Goal: Information Seeking & Learning: Learn about a topic

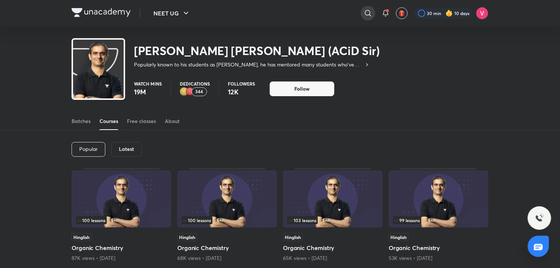
click at [368, 10] on icon at bounding box center [368, 13] width 9 height 9
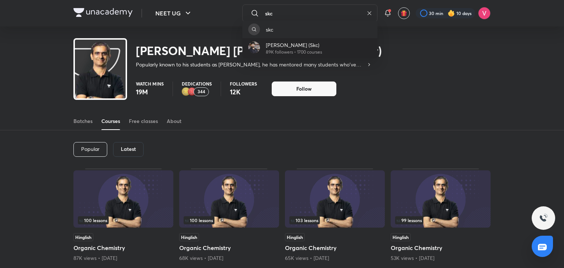
type input "skc"
click at [322, 52] on p "89K followers • 1700 courses" at bounding box center [294, 52] width 56 height 7
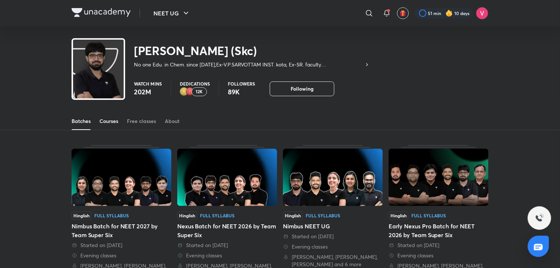
click at [115, 123] on div "Courses" at bounding box center [108, 120] width 19 height 7
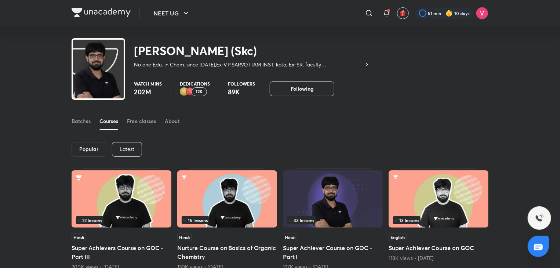
click at [134, 153] on div "Latest" at bounding box center [127, 149] width 30 height 15
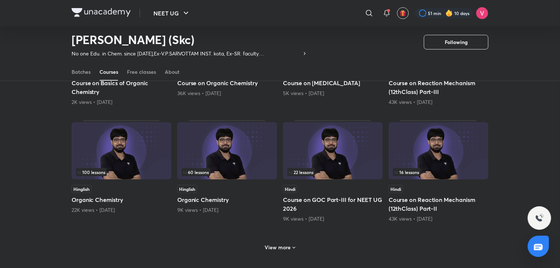
scroll to position [263, 0]
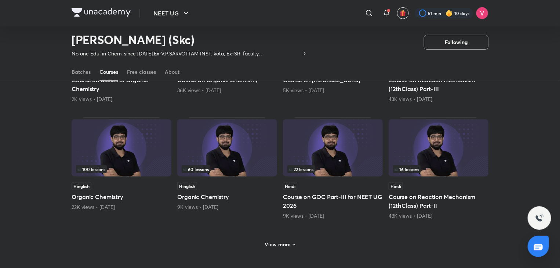
click at [284, 247] on h6 "View more" at bounding box center [278, 244] width 26 height 7
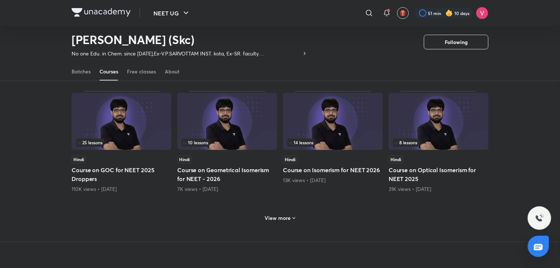
scroll to position [651, 0]
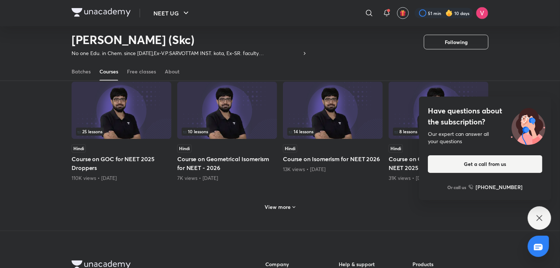
click at [533, 210] on div "Have questions about the subscription? Our expert can answer all your questions…" at bounding box center [539, 217] width 23 height 23
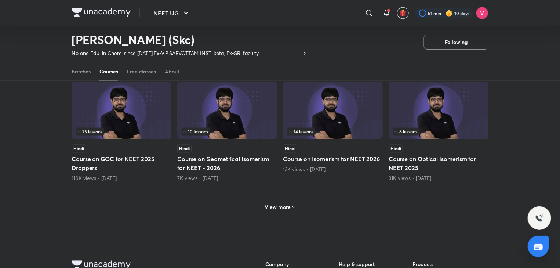
click at [282, 207] on h6 "View more" at bounding box center [278, 207] width 26 height 7
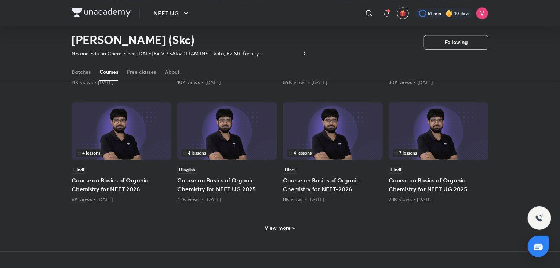
scroll to position [996, 0]
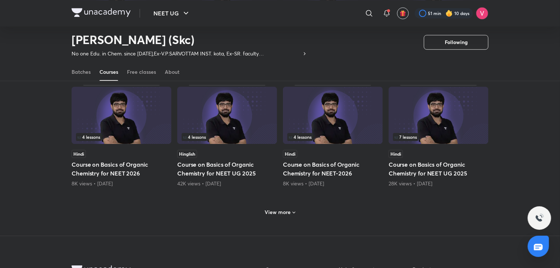
click at [291, 211] on icon at bounding box center [294, 213] width 6 height 6
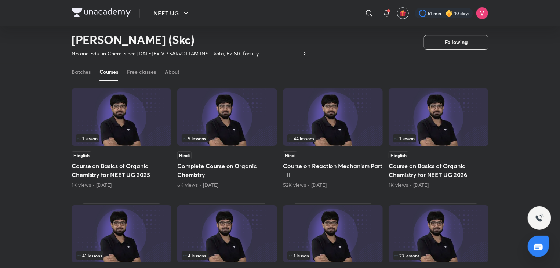
scroll to position [1346, 0]
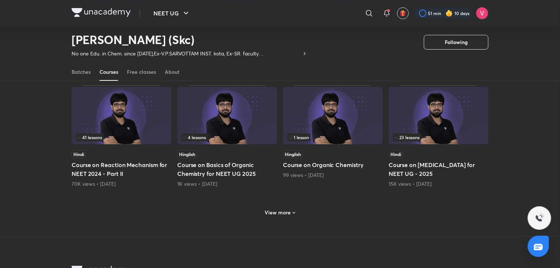
click at [286, 214] on div "View more" at bounding box center [280, 213] width 36 height 12
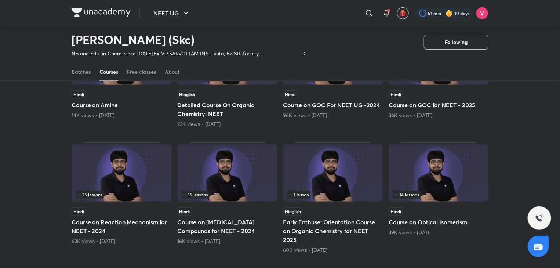
scroll to position [1709, 0]
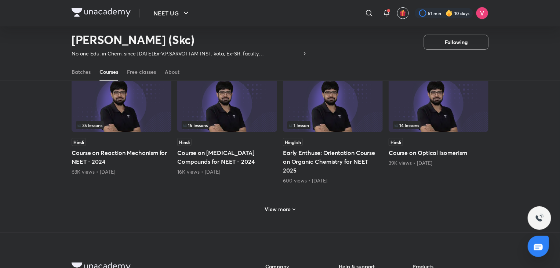
click at [291, 208] on icon at bounding box center [294, 210] width 6 height 6
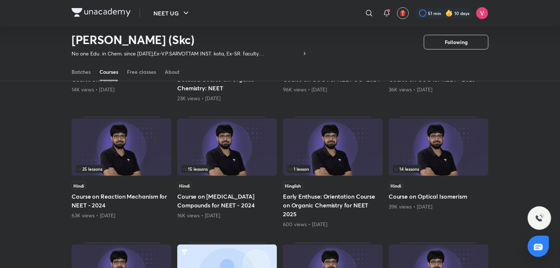
scroll to position [1668, 0]
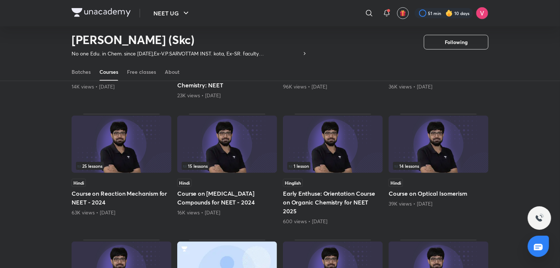
click at [230, 201] on h5 "Course on Carbonyl Compounds for NEET - 2024" at bounding box center [227, 198] width 100 height 18
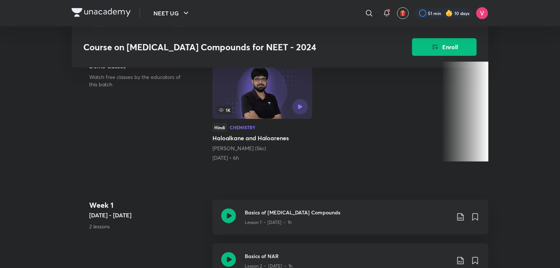
scroll to position [163, 0]
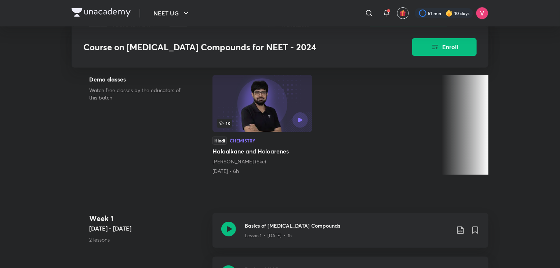
click at [258, 116] on div "1K" at bounding box center [262, 119] width 91 height 15
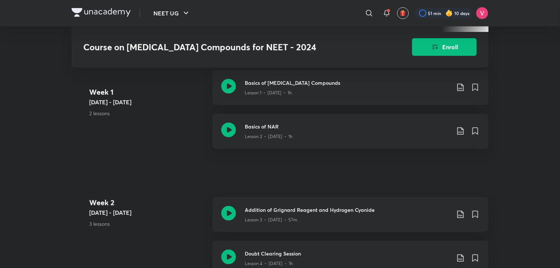
scroll to position [241, 0]
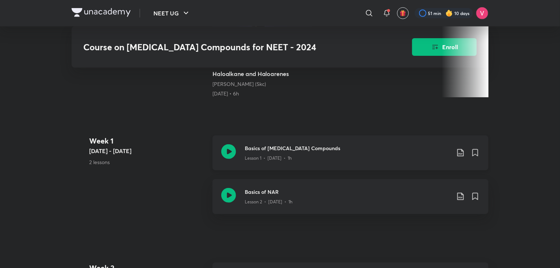
click at [478, 151] on icon at bounding box center [475, 152] width 9 height 9
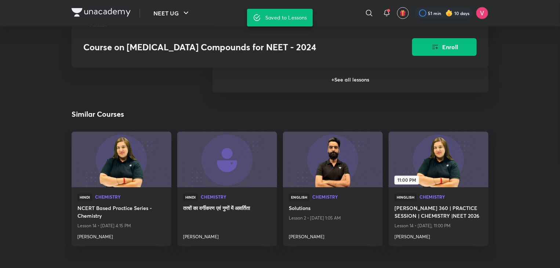
scroll to position [691, 0]
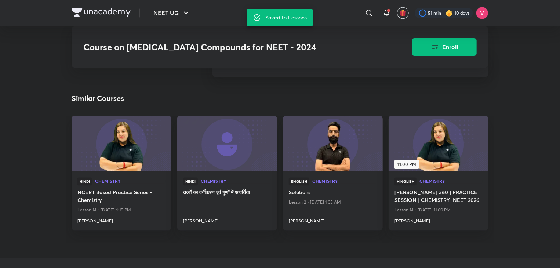
scroll to position [925, 0]
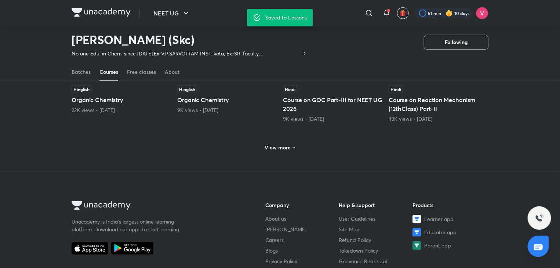
scroll to position [400, 0]
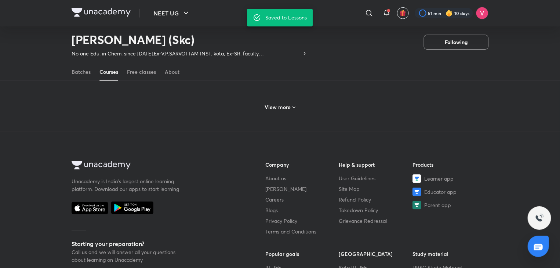
click at [287, 106] on h6 "View more" at bounding box center [278, 106] width 26 height 7
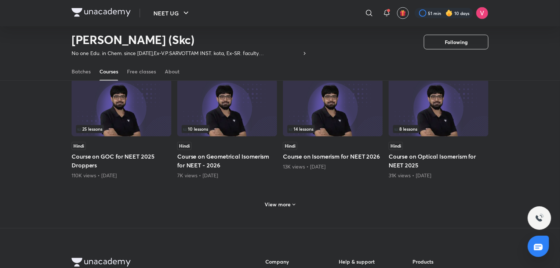
scroll to position [664, 0]
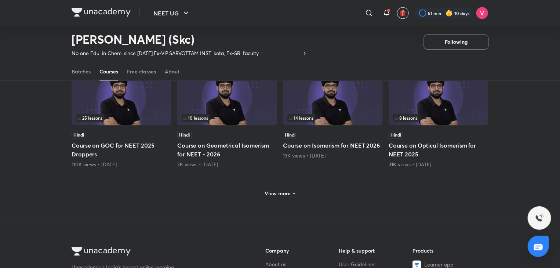
click at [288, 191] on h6 "View more" at bounding box center [278, 193] width 26 height 7
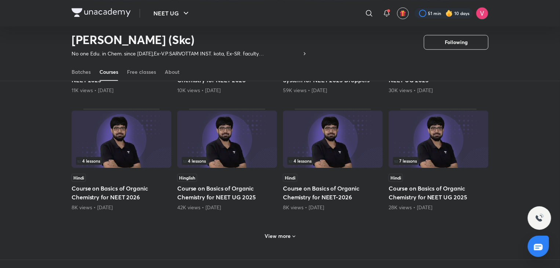
scroll to position [987, 0]
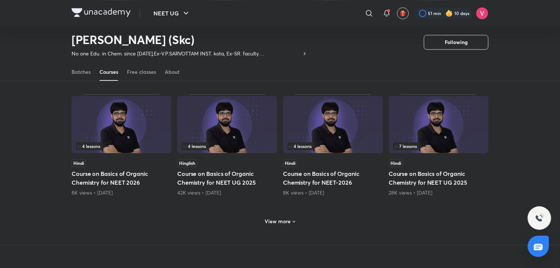
click at [280, 218] on h6 "View more" at bounding box center [278, 221] width 26 height 7
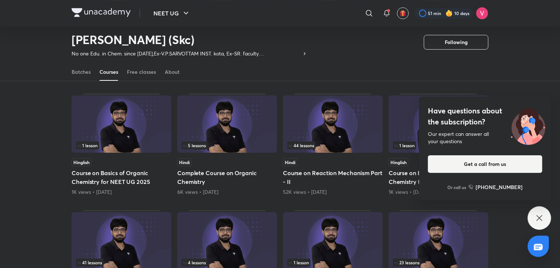
scroll to position [1222, 0]
click at [540, 221] on icon at bounding box center [539, 218] width 9 height 9
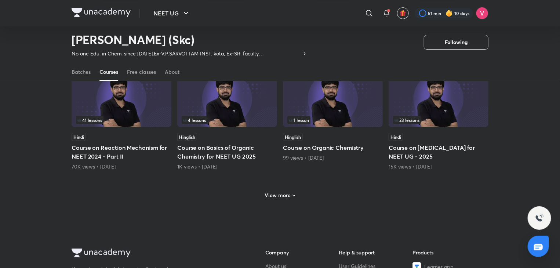
scroll to position [1383, 0]
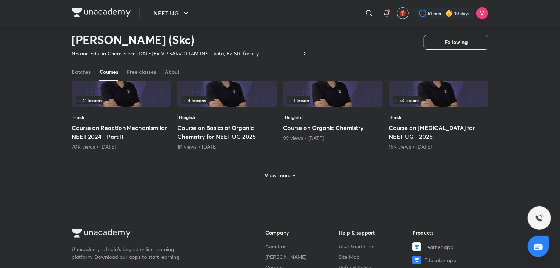
click at [287, 174] on h6 "View more" at bounding box center [278, 175] width 26 height 7
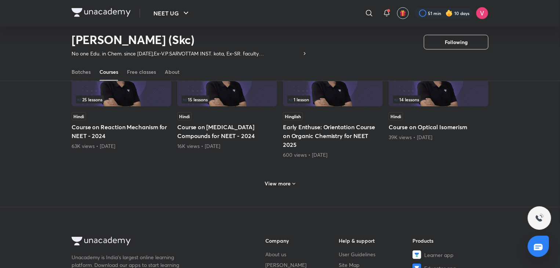
scroll to position [1736, 0]
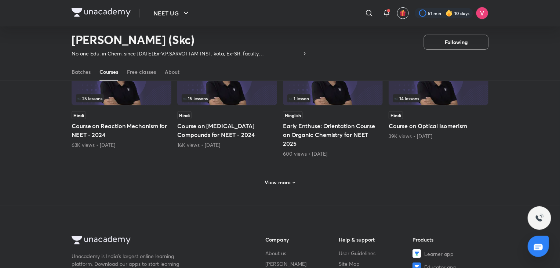
click at [295, 181] on icon at bounding box center [294, 183] width 6 height 6
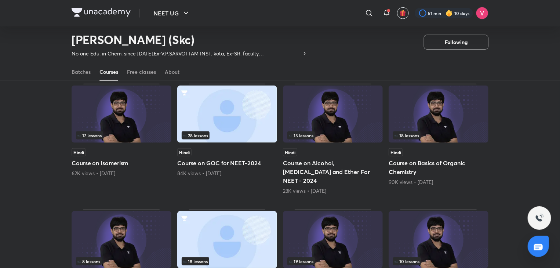
scroll to position [1824, 0]
click at [338, 188] on div "23K views • 1 year ago" at bounding box center [333, 191] width 100 height 7
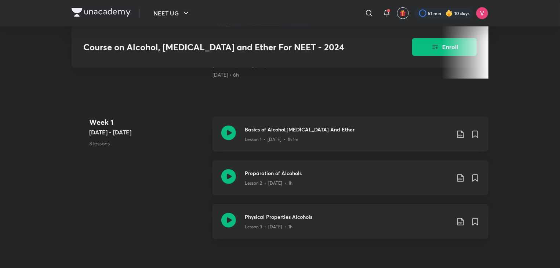
scroll to position [274, 0]
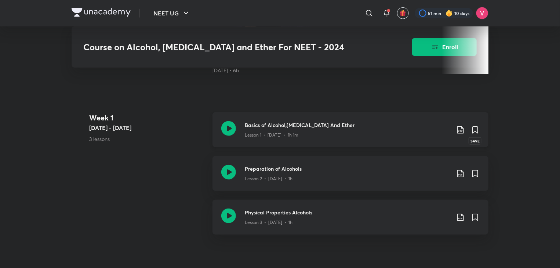
click at [476, 127] on icon at bounding box center [475, 130] width 5 height 7
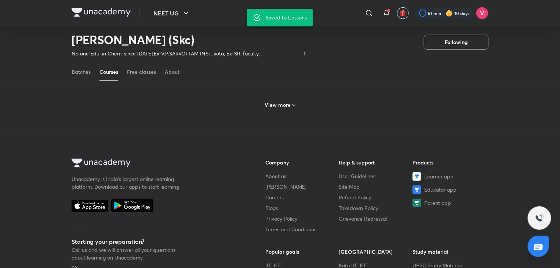
scroll to position [393, 0]
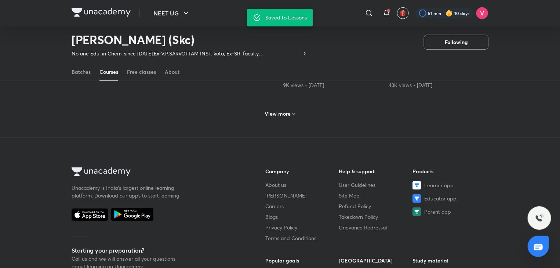
click at [284, 112] on h6 "View more" at bounding box center [278, 113] width 26 height 7
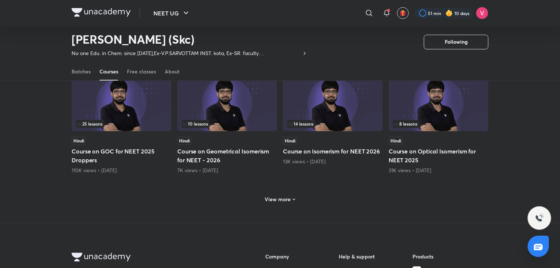
scroll to position [674, 0]
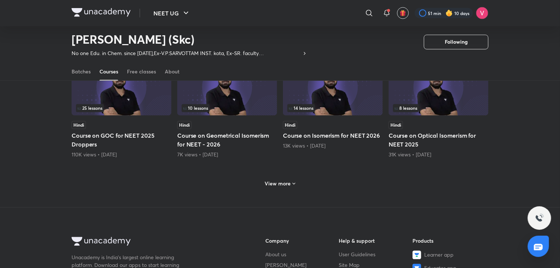
click at [288, 183] on h6 "View more" at bounding box center [278, 183] width 26 height 7
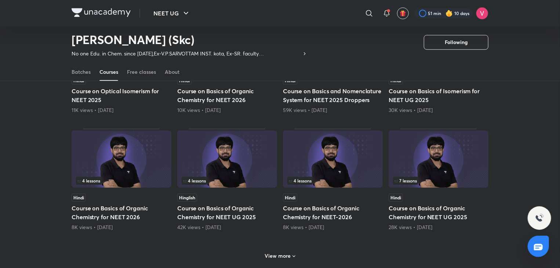
scroll to position [1003, 0]
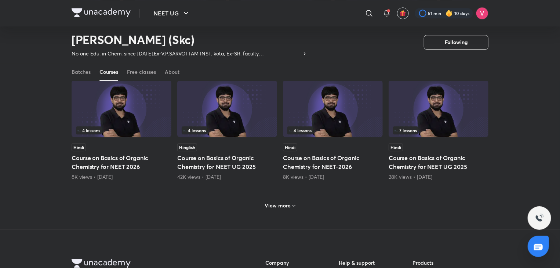
click at [273, 200] on div "View more" at bounding box center [280, 206] width 36 height 12
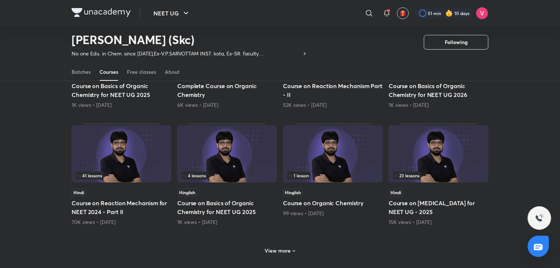
scroll to position [1390, 0]
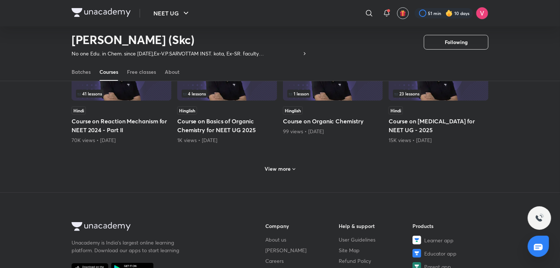
click at [285, 170] on div "View more" at bounding box center [280, 169] width 36 height 12
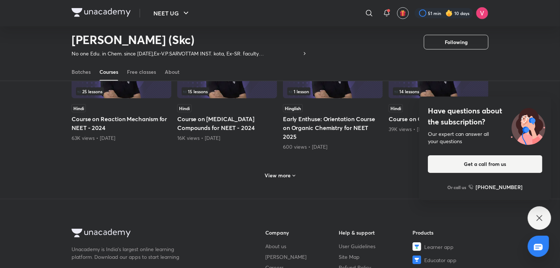
scroll to position [1774, 0]
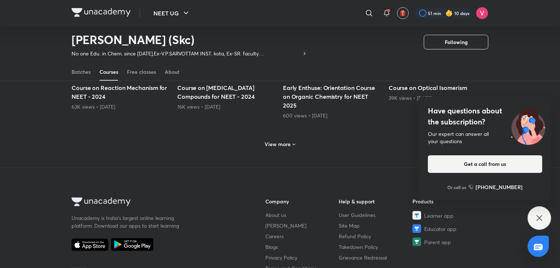
click at [294, 142] on icon at bounding box center [294, 145] width 6 height 6
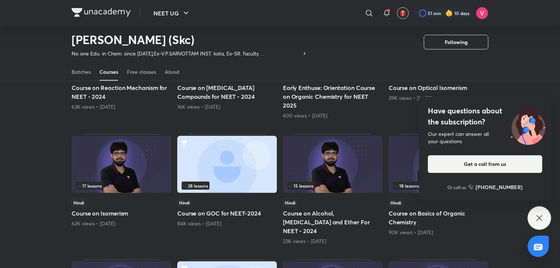
click at [539, 212] on div "Have questions about the subscription? Our expert can answer all your questions…" at bounding box center [539, 217] width 23 height 23
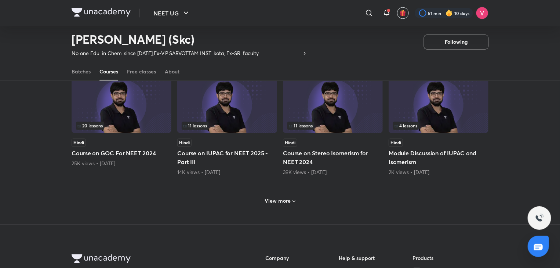
scroll to position [2087, 0]
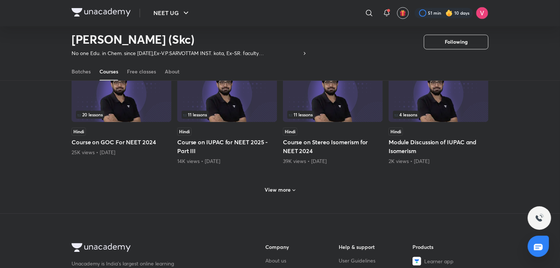
click at [278, 184] on div "View more" at bounding box center [280, 190] width 36 height 12
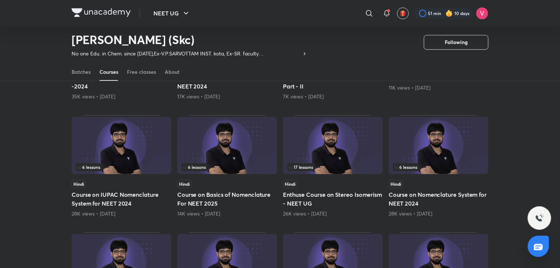
scroll to position [2383, 0]
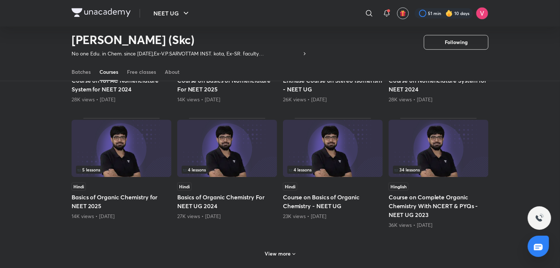
click at [283, 250] on h6 "View more" at bounding box center [278, 253] width 26 height 7
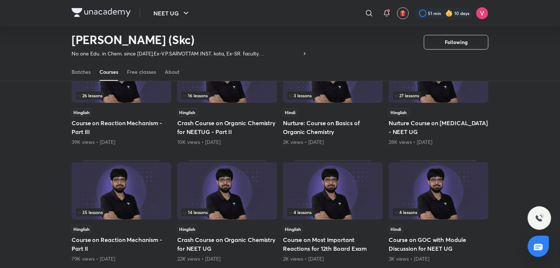
scroll to position [2785, 0]
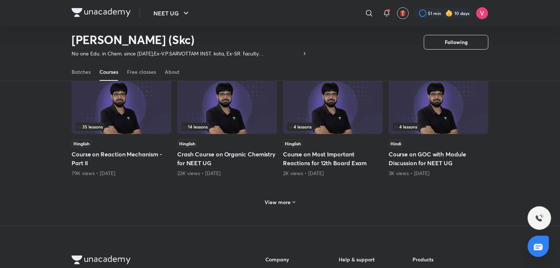
click at [346, 151] on h5 "Course on Most Important Reactions for 12th Board Exam" at bounding box center [333, 159] width 100 height 18
click at [343, 150] on h5 "Course on Most Important Reactions for 12th Board Exam" at bounding box center [333, 159] width 100 height 18
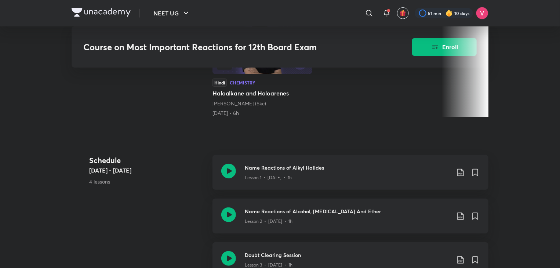
scroll to position [252, 0]
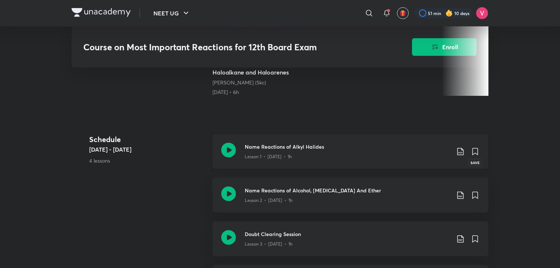
click at [477, 150] on icon at bounding box center [475, 151] width 5 height 7
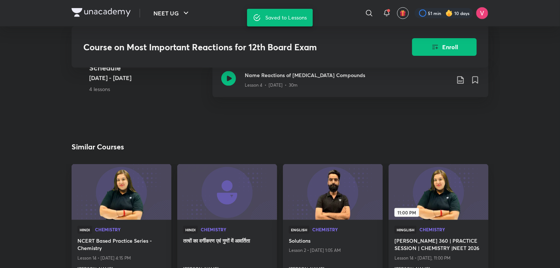
scroll to position [470, 0]
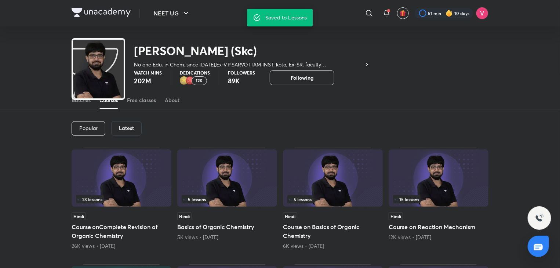
scroll to position [23, 0]
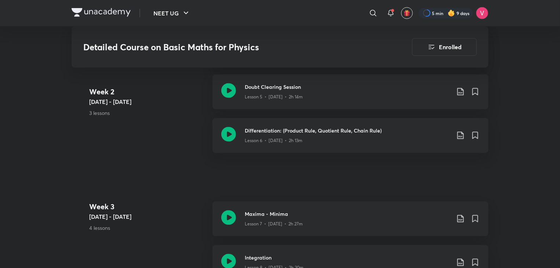
scroll to position [163, 0]
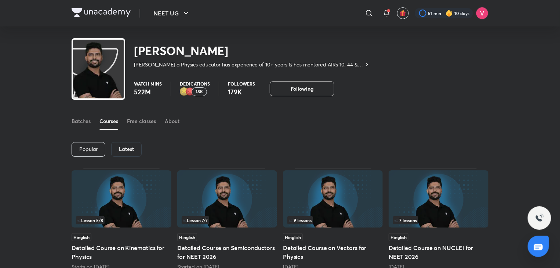
click at [127, 233] on div "Hinglish" at bounding box center [122, 237] width 100 height 8
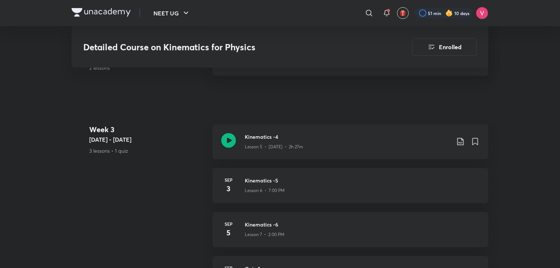
scroll to position [600, 0]
click at [265, 186] on p "Lesson 6 • 7:00 PM" at bounding box center [265, 189] width 40 height 7
click at [263, 175] on h3 "Kinematics -5" at bounding box center [362, 179] width 235 height 8
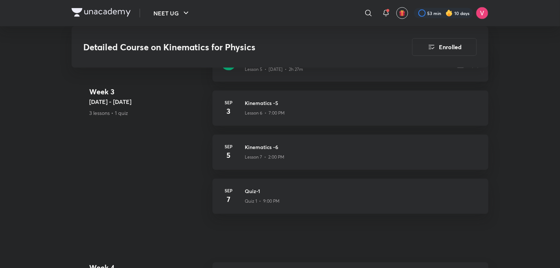
scroll to position [567, 0]
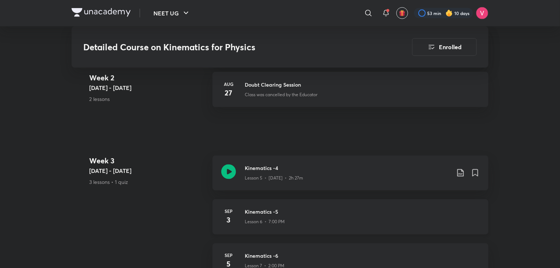
click at [254, 216] on div "Lesson 6 • 7:00 PM" at bounding box center [362, 221] width 235 height 10
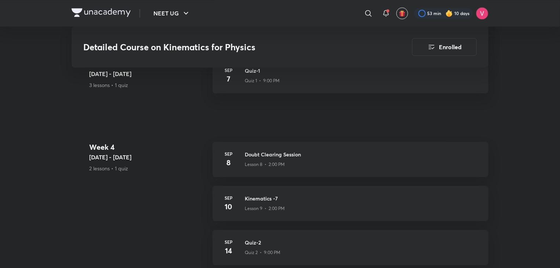
scroll to position [801, 0]
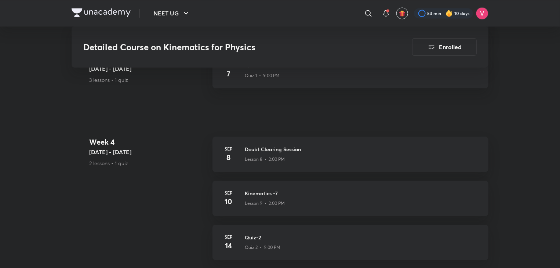
scroll to position [567, 0]
